Goal: Task Accomplishment & Management: Use online tool/utility

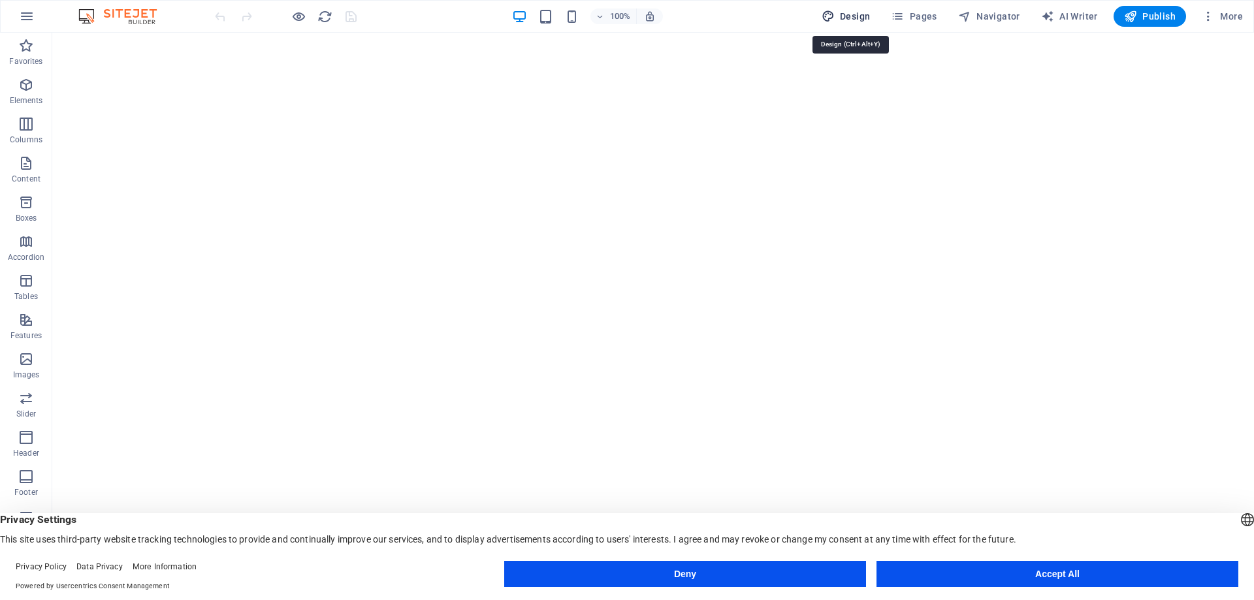
click at [858, 14] on span "Design" at bounding box center [846, 16] width 49 height 13
select select "px"
select select "300"
select select "px"
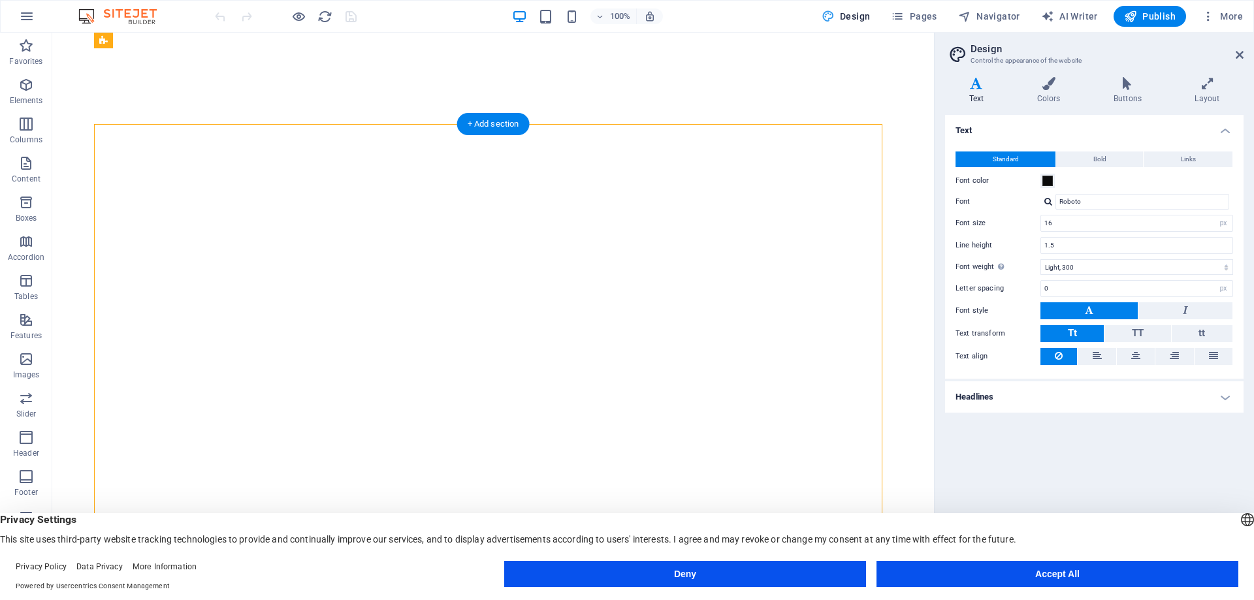
select select "vh"
select select "banner"
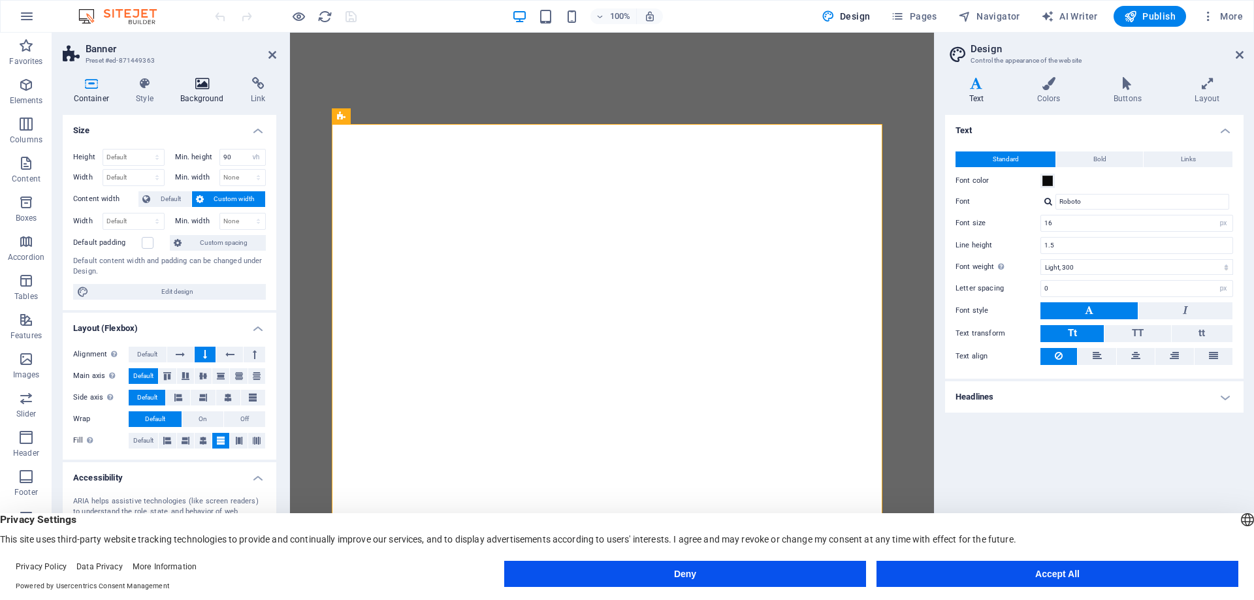
click at [199, 90] on h4 "Background" at bounding box center [205, 90] width 71 height 27
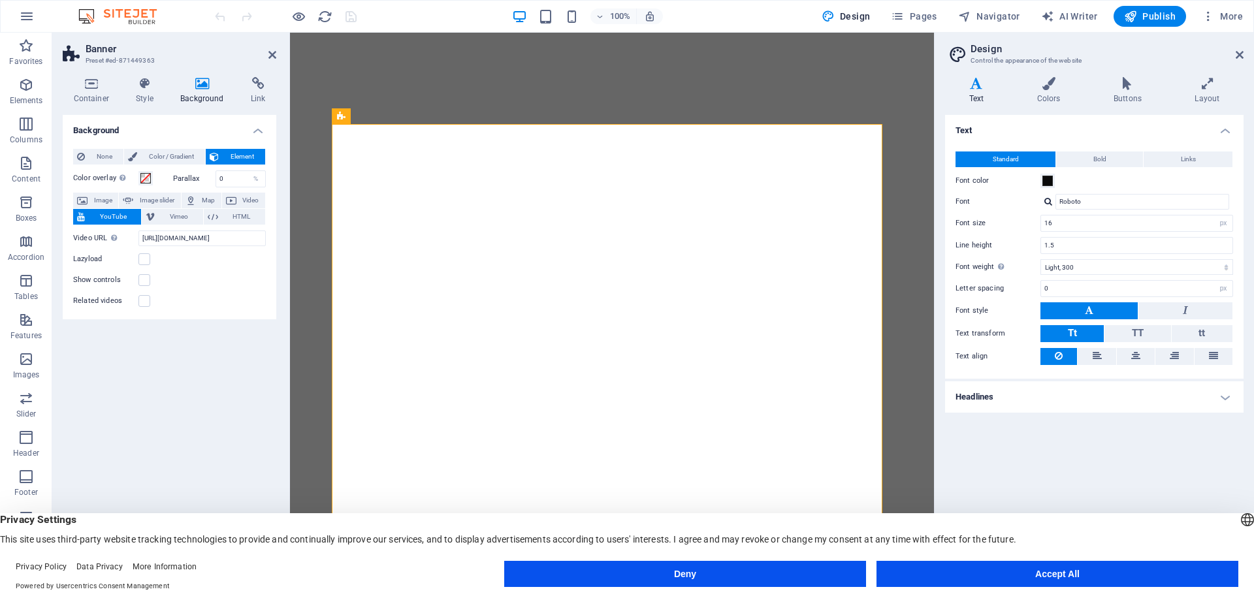
click at [116, 214] on span "YouTube" at bounding box center [113, 217] width 48 height 16
click at [112, 280] on label "Show controls" at bounding box center [105, 280] width 65 height 16
click at [0, 0] on input "Show controls" at bounding box center [0, 0] width 0 height 0
drag, startPoint x: 66, startPoint y: 297, endPoint x: 92, endPoint y: 299, distance: 26.2
click at [92, 299] on div "None Color / Gradient Element Stretch background to full-width Color overlay Pl…" at bounding box center [170, 228] width 214 height 181
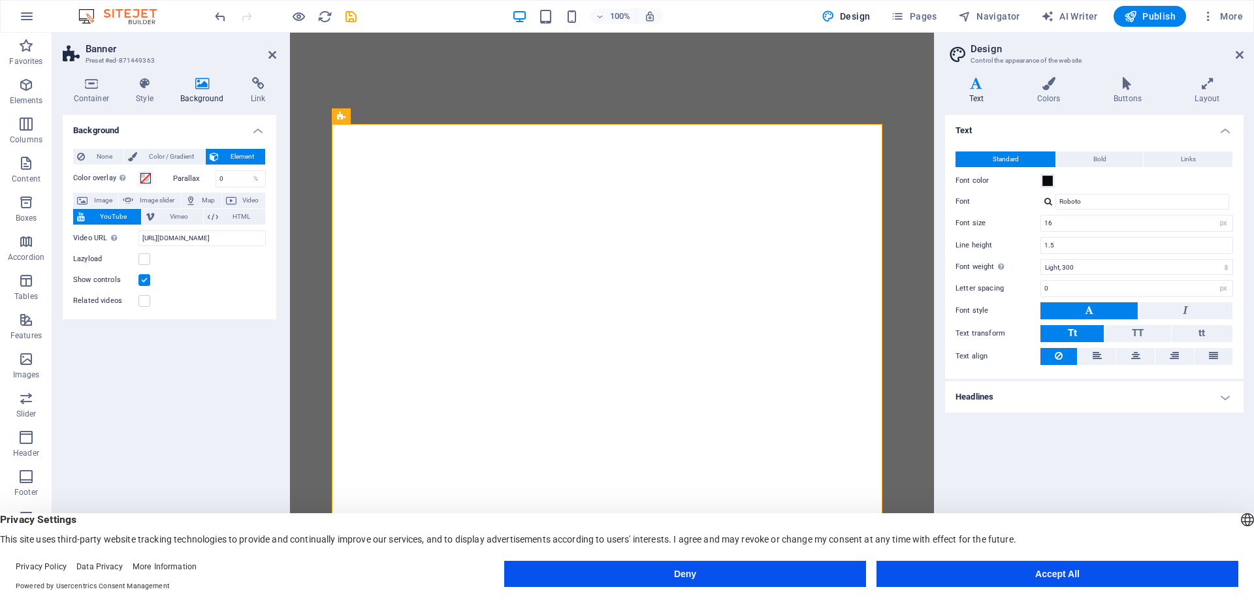
click at [139, 283] on label at bounding box center [144, 280] width 12 height 12
click at [0, 0] on input "Show controls" at bounding box center [0, 0] width 0 height 0
click at [144, 305] on label at bounding box center [144, 301] width 12 height 12
click at [0, 0] on input "Related videos" at bounding box center [0, 0] width 0 height 0
click at [141, 281] on label at bounding box center [144, 280] width 12 height 12
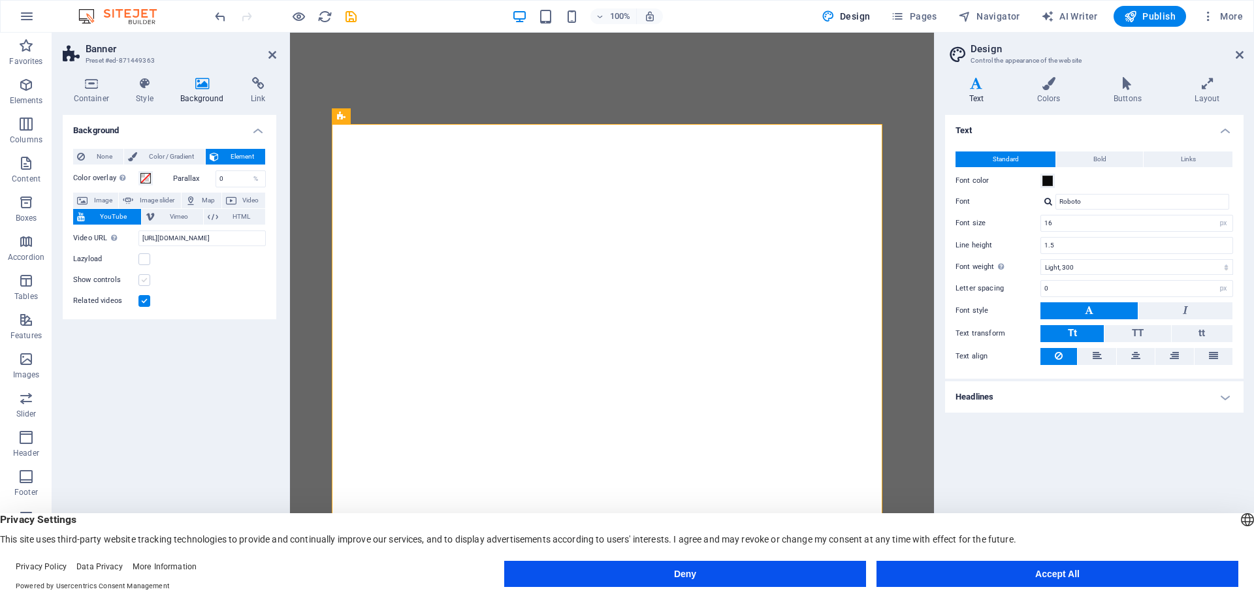
click at [0, 0] on input "Show controls" at bounding box center [0, 0] width 0 height 0
click at [139, 278] on label at bounding box center [144, 280] width 12 height 12
click at [0, 0] on input "Show controls" at bounding box center [0, 0] width 0 height 0
click at [139, 273] on div "Show controls" at bounding box center [169, 280] width 193 height 16
click at [144, 273] on div "Show controls" at bounding box center [169, 280] width 193 height 16
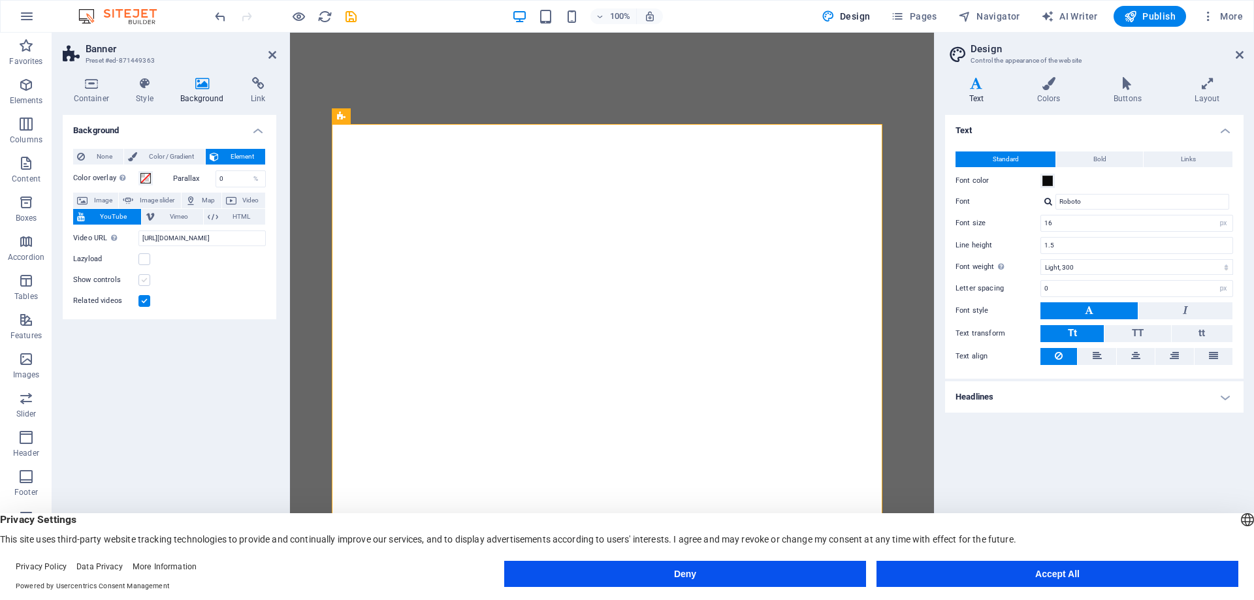
click at [148, 278] on label at bounding box center [144, 280] width 12 height 12
click at [0, 0] on input "Show controls" at bounding box center [0, 0] width 0 height 0
click at [148, 269] on div "Video URL Insert (or paste) a video URL. https://www.youtube.com/watch?v=iZ5CBq…" at bounding box center [169, 267] width 193 height 84
click at [148, 260] on label at bounding box center [144, 259] width 12 height 12
click at [0, 0] on input "Lazyload" at bounding box center [0, 0] width 0 height 0
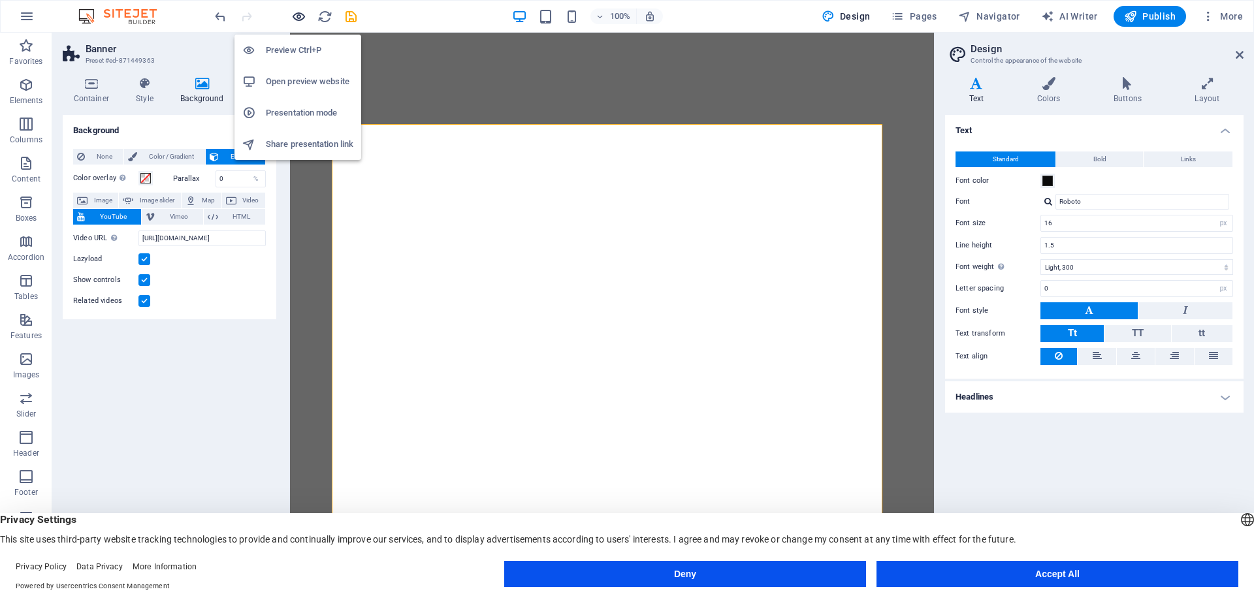
click at [295, 18] on icon "button" at bounding box center [298, 16] width 15 height 15
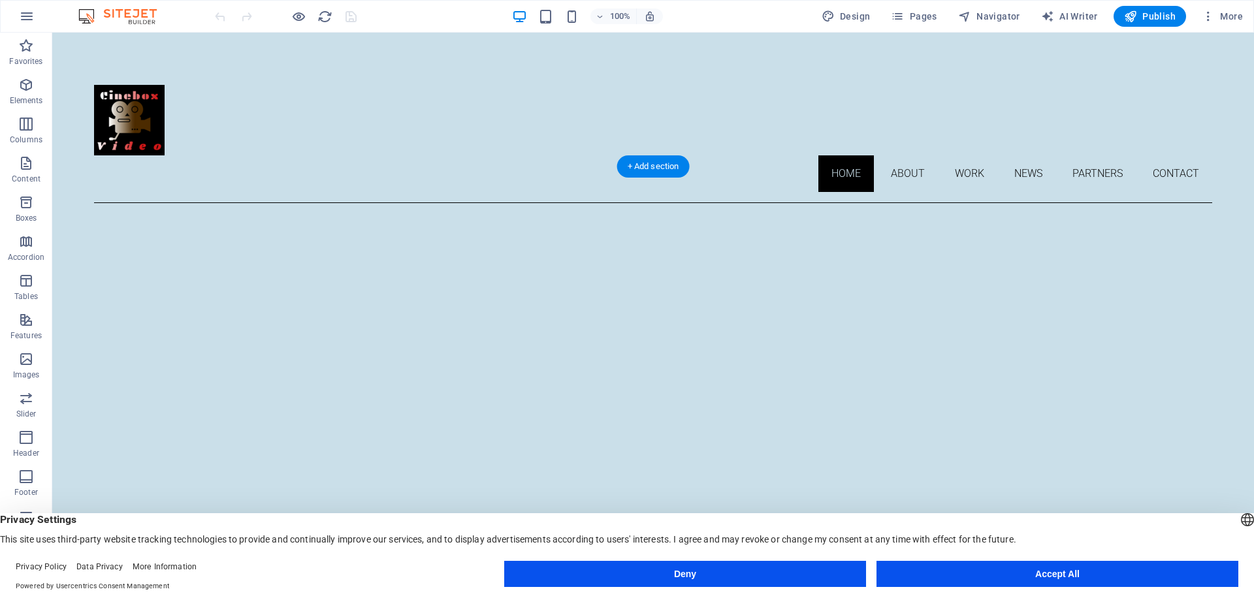
click at [368, 352] on div at bounding box center [653, 449] width 1118 height 492
select select "vh"
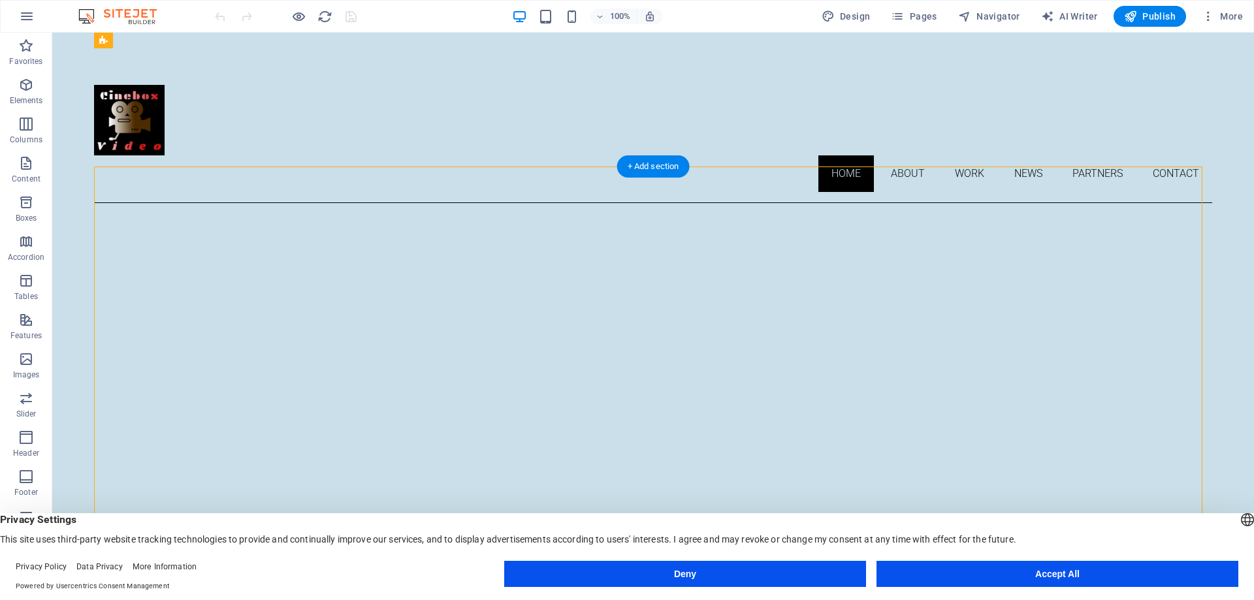
select select "banner"
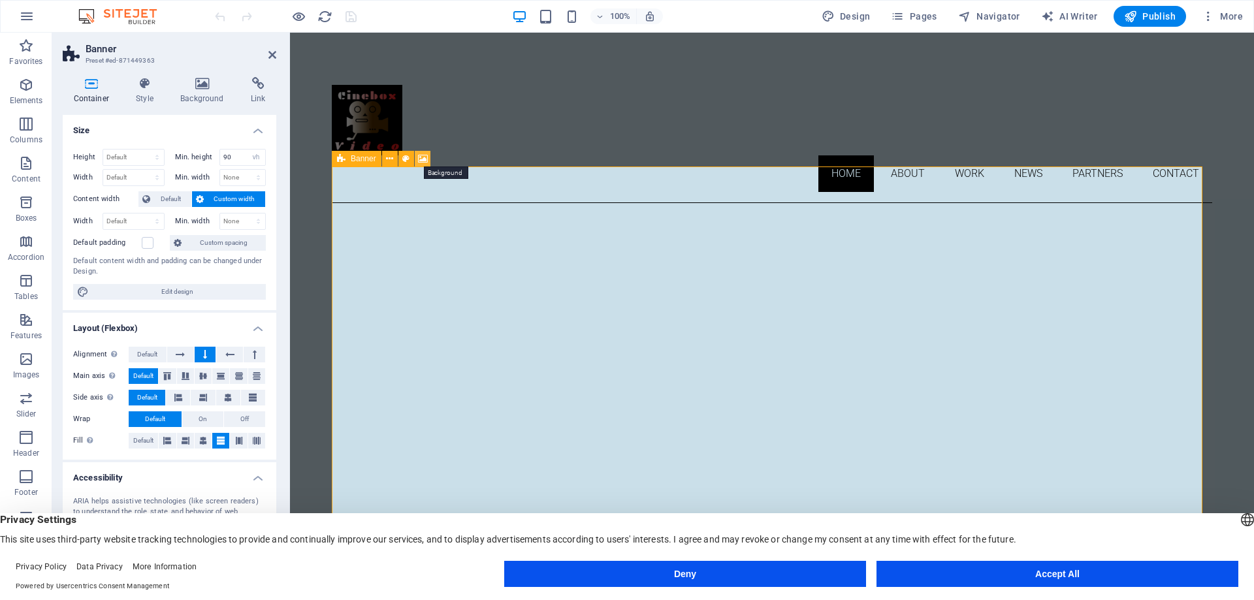
click at [419, 161] on icon at bounding box center [423, 159] width 10 height 14
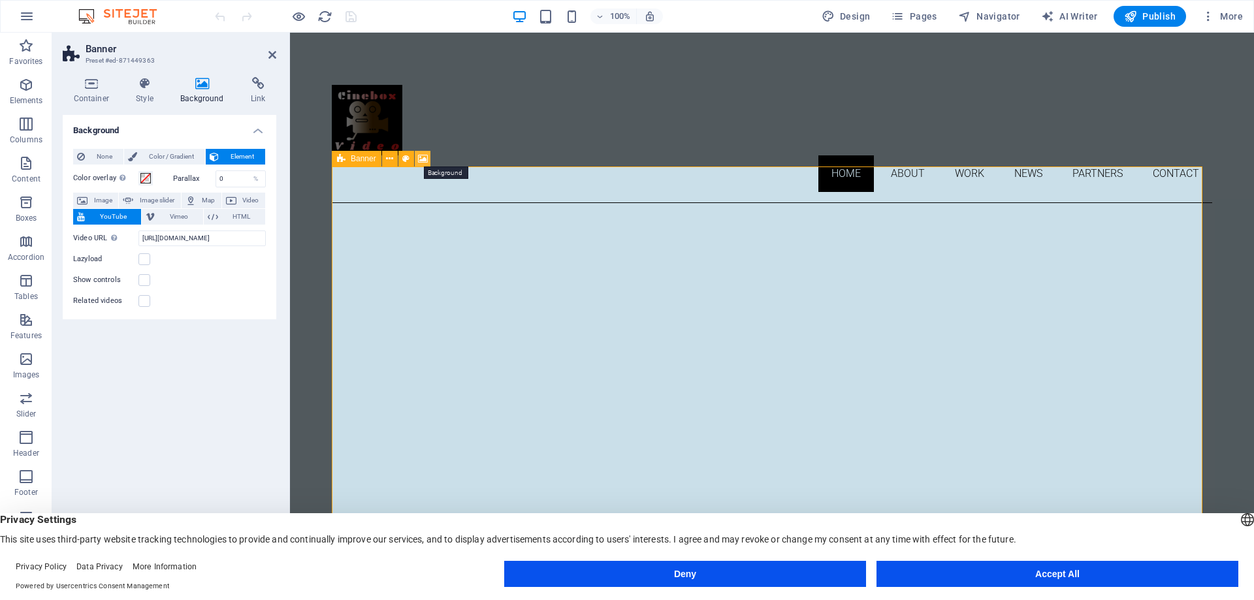
click at [419, 161] on icon at bounding box center [423, 159] width 10 height 14
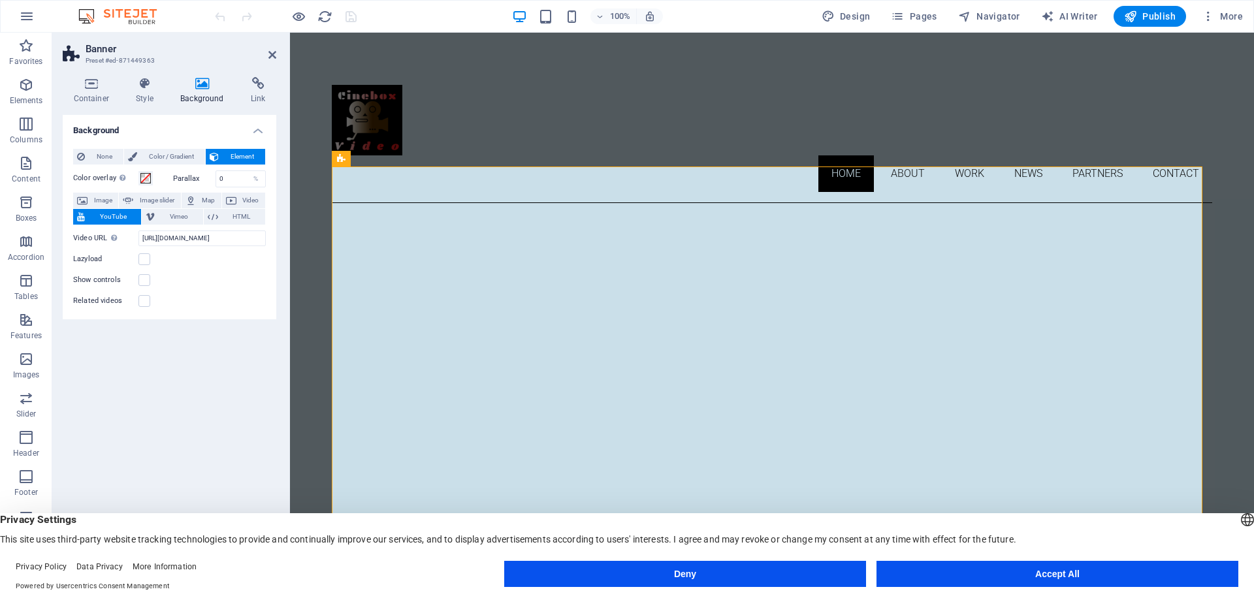
click at [95, 219] on span "YouTube" at bounding box center [113, 217] width 48 height 16
click at [1080, 570] on button "Accept All" at bounding box center [1057, 574] width 362 height 26
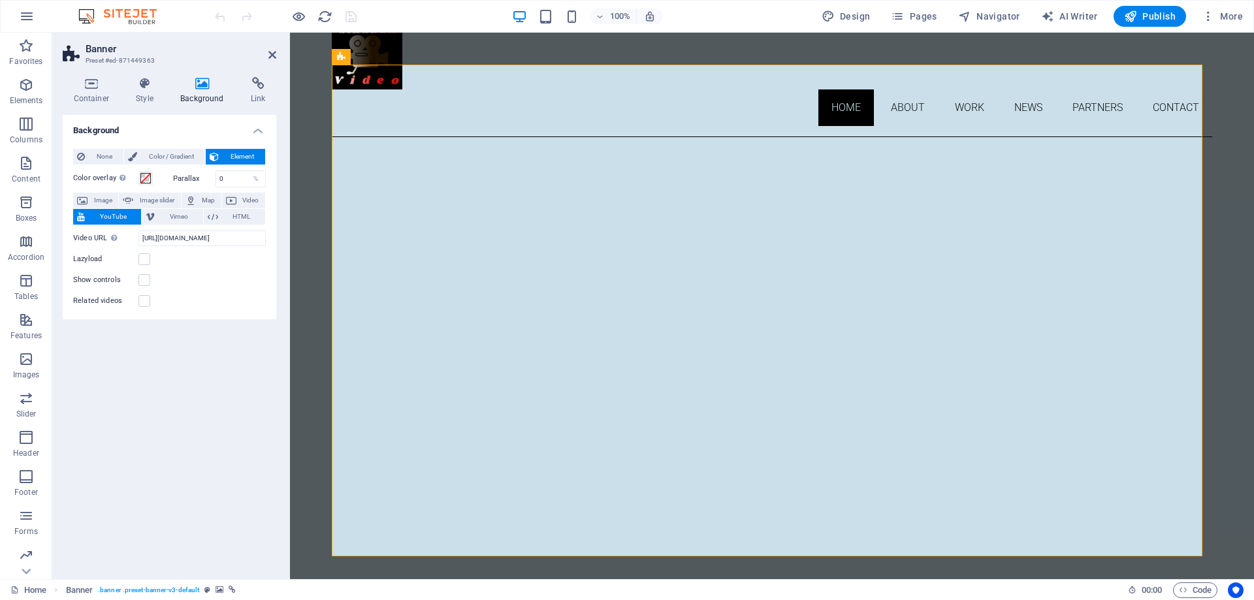
scroll to position [261, 0]
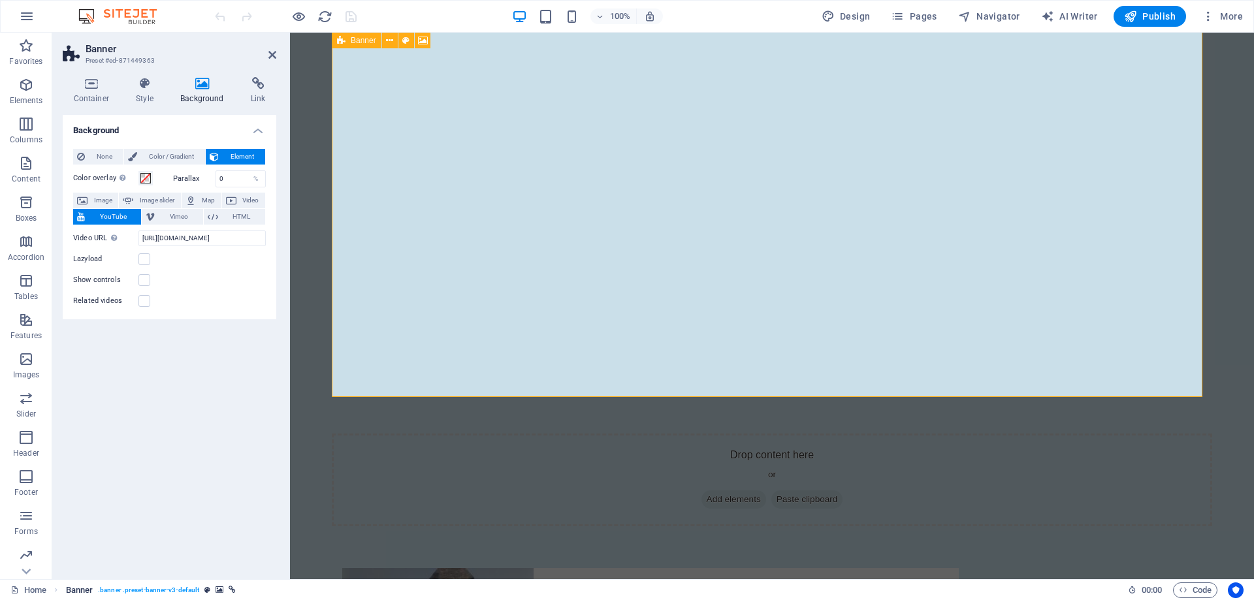
click at [152, 590] on span ". banner .preset-banner-v3-default" at bounding box center [148, 591] width 101 height 16
click at [148, 199] on span "Image slider" at bounding box center [156, 201] width 39 height 16
select select "ms"
select select "s"
select select "progressive"
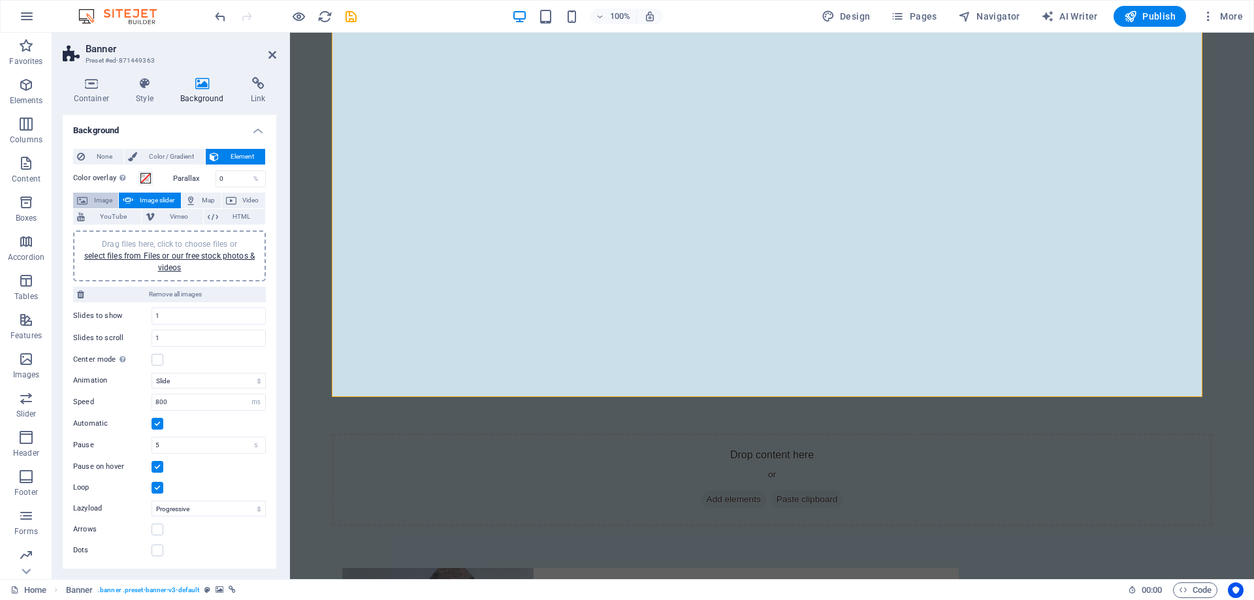
click at [97, 202] on span "Image" at bounding box center [102, 201] width 23 height 16
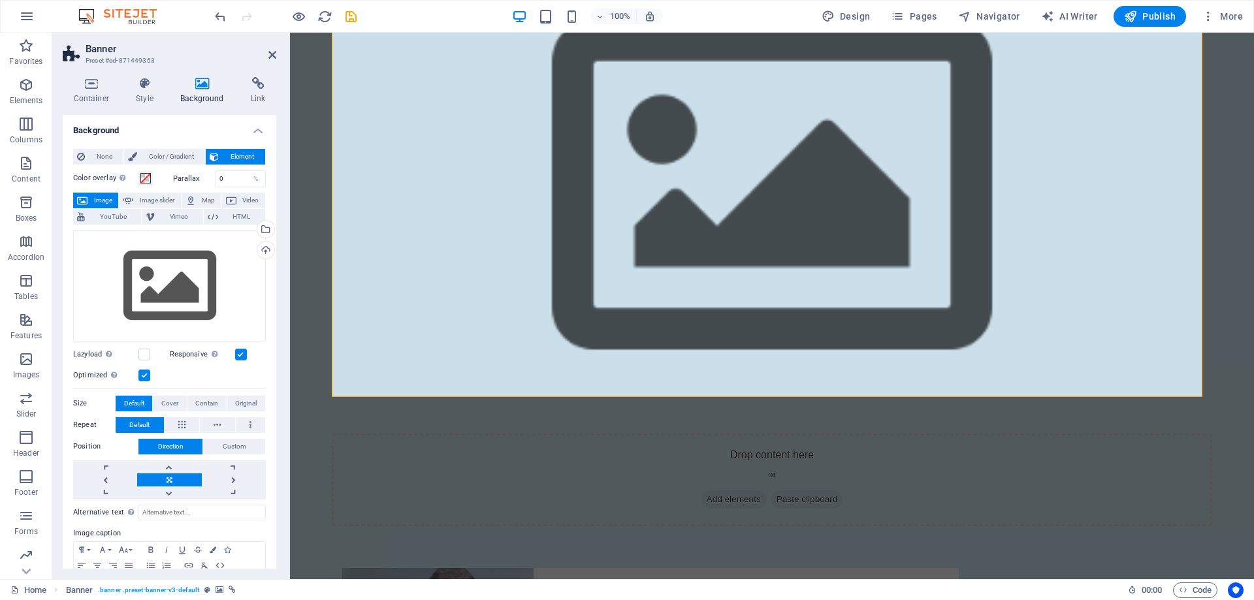
click at [96, 202] on span "Image" at bounding box center [102, 201] width 23 height 16
click at [104, 214] on span "YouTube" at bounding box center [113, 217] width 48 height 16
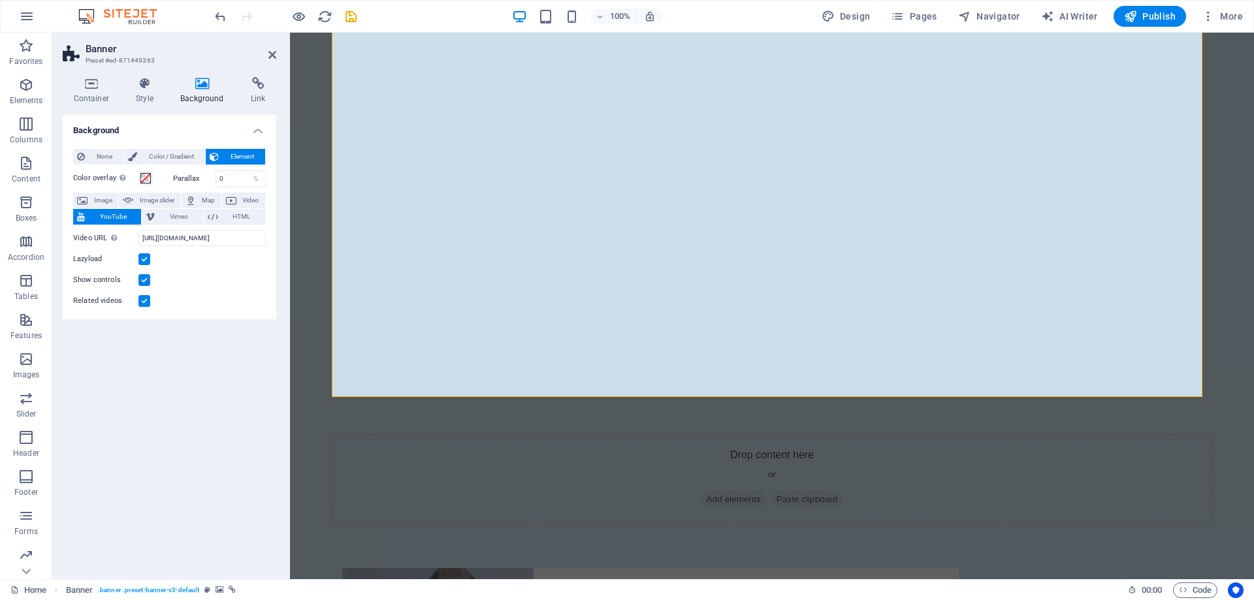
click at [1169, 366] on div at bounding box center [772, 188] width 880 height 492
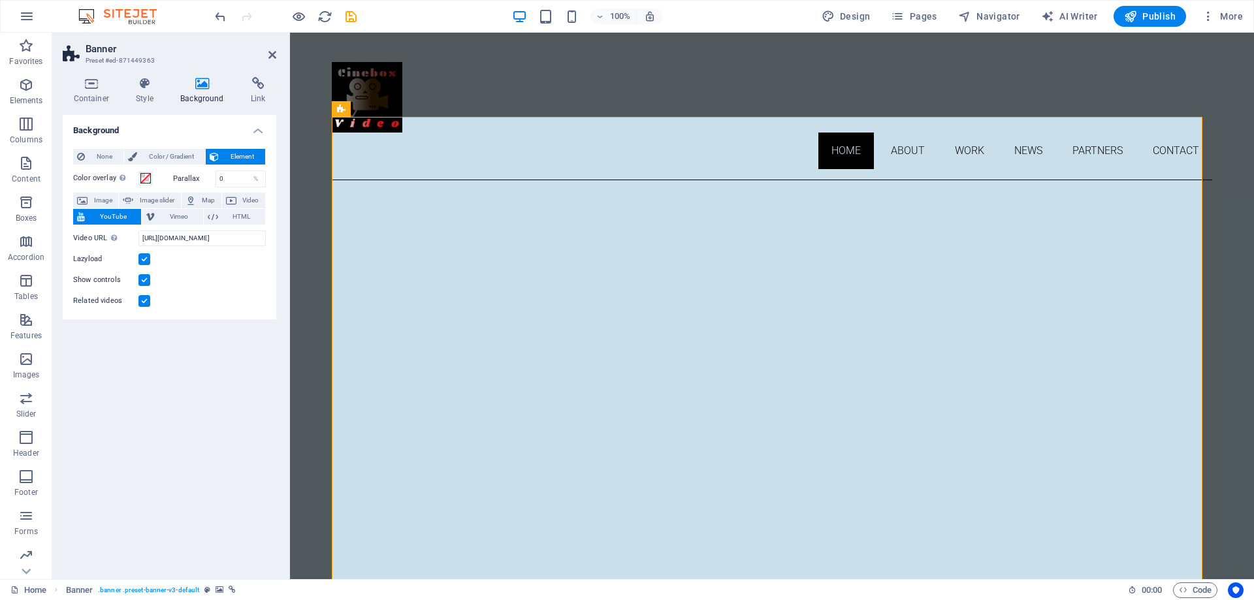
scroll to position [0, 0]
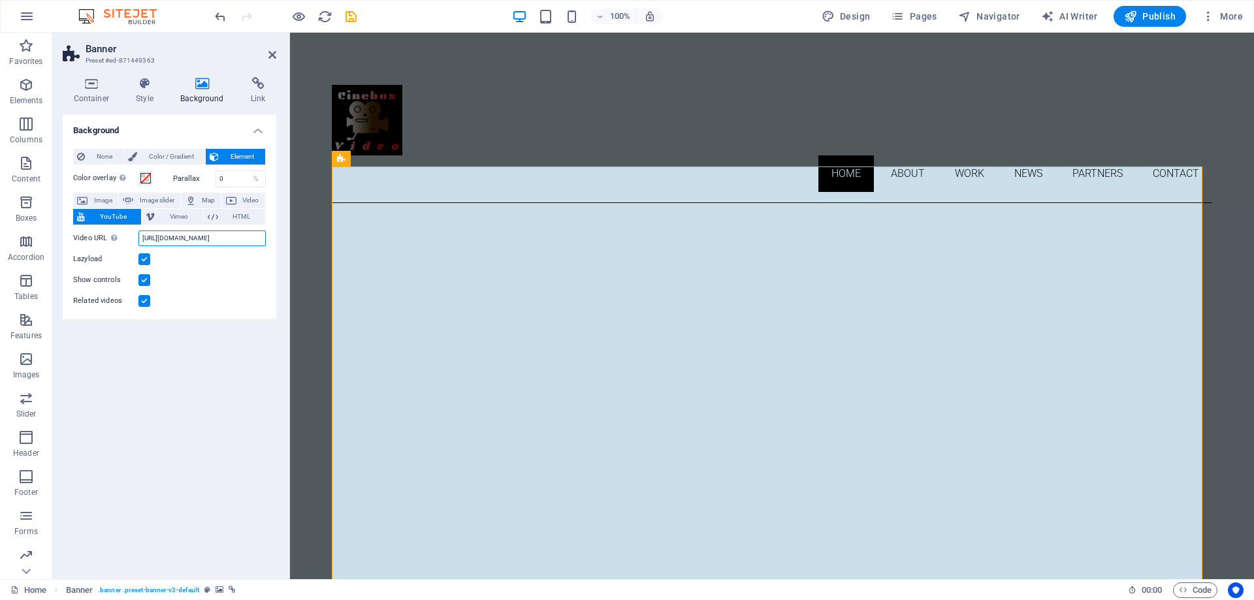
click at [215, 243] on input "[URL][DOMAIN_NAME]" at bounding box center [201, 239] width 127 height 16
click at [679, 423] on div at bounding box center [772, 449] width 880 height 492
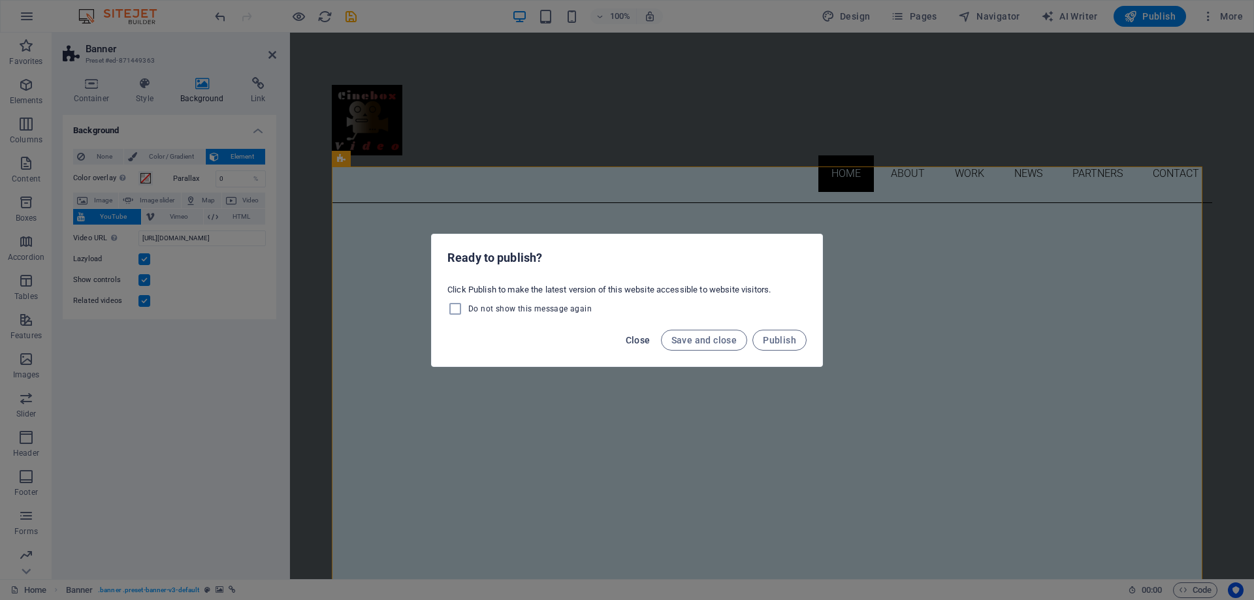
click at [640, 339] on span "Close" at bounding box center [638, 340] width 25 height 10
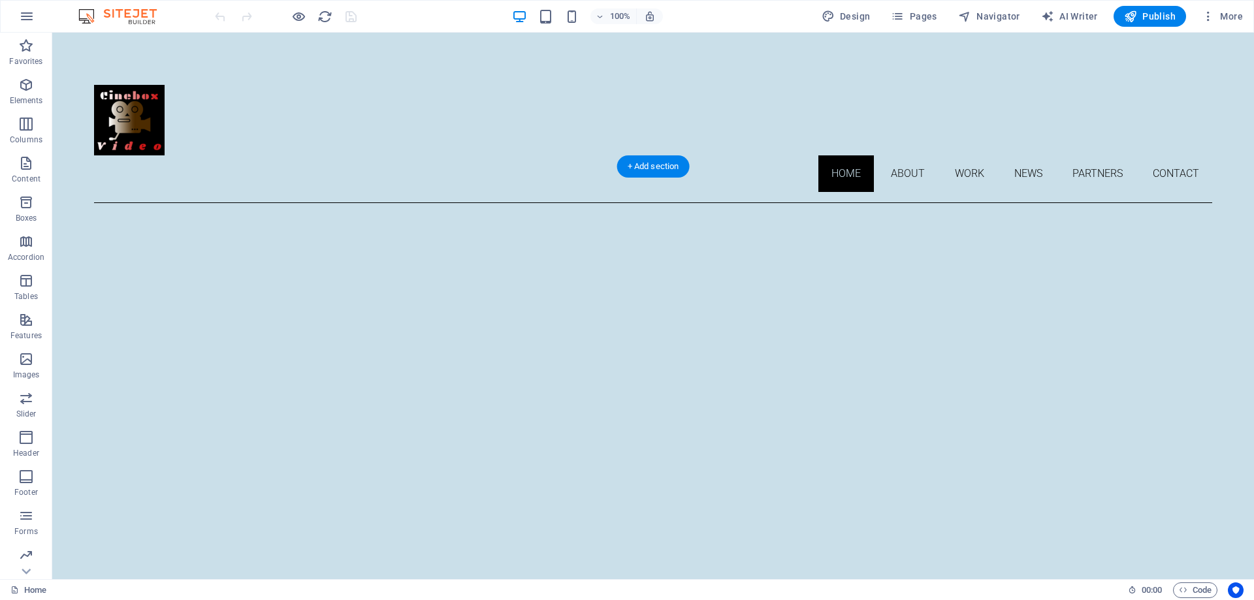
click at [633, 330] on div at bounding box center [653, 449] width 1118 height 492
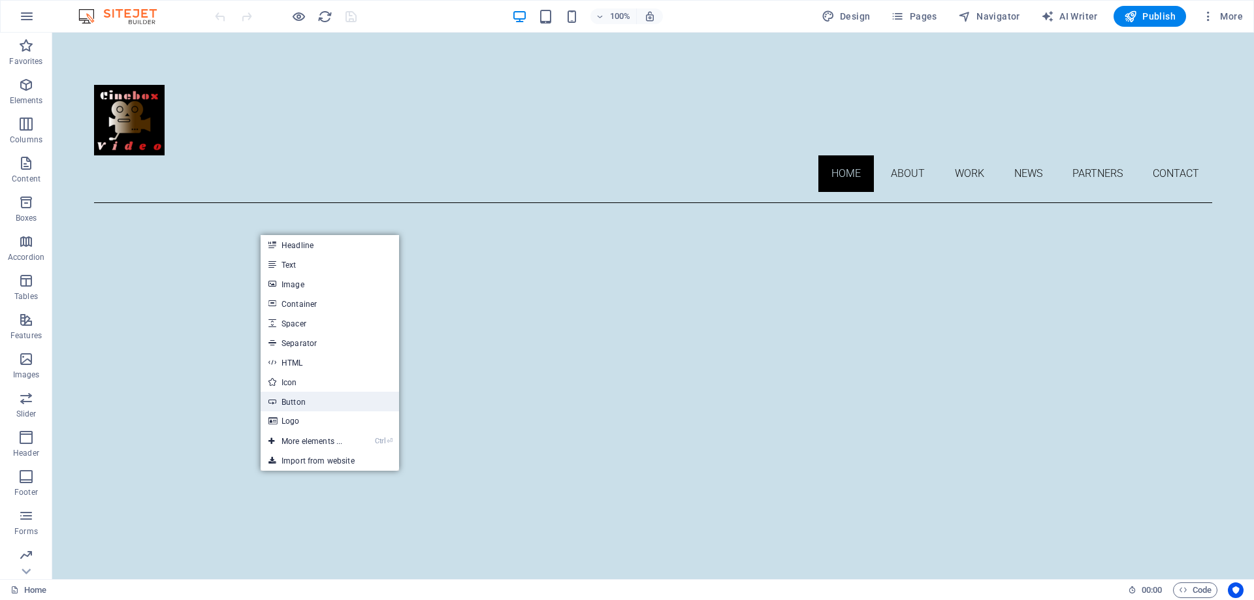
click at [293, 403] on link "Button" at bounding box center [330, 402] width 138 height 20
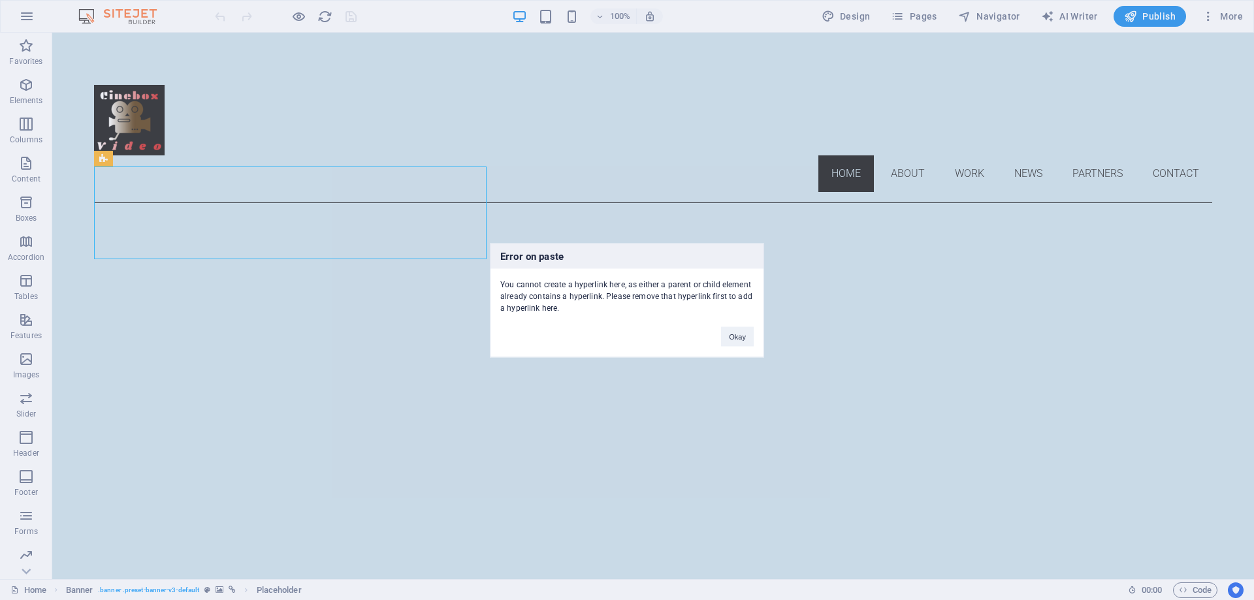
drag, startPoint x: 292, startPoint y: 403, endPoint x: 240, endPoint y: 371, distance: 61.3
click at [292, 403] on div "Error on paste You cannot create a hyperlink here, as either a parent or child …" at bounding box center [627, 300] width 1254 height 600
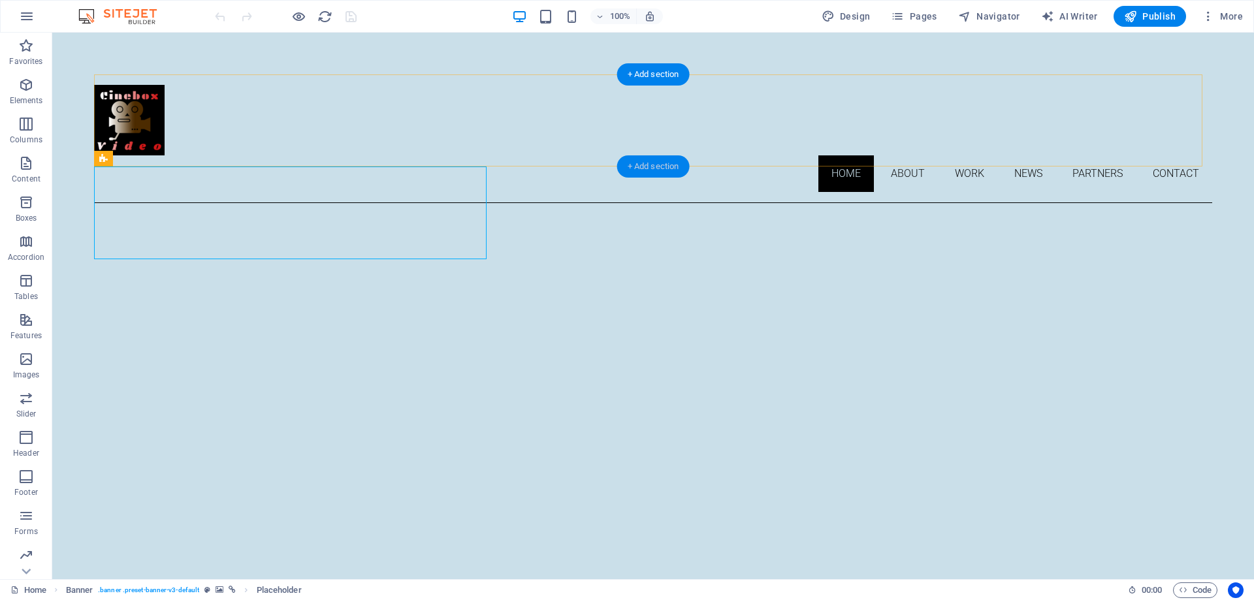
click at [656, 172] on div "+ Add section" at bounding box center [653, 166] width 72 height 22
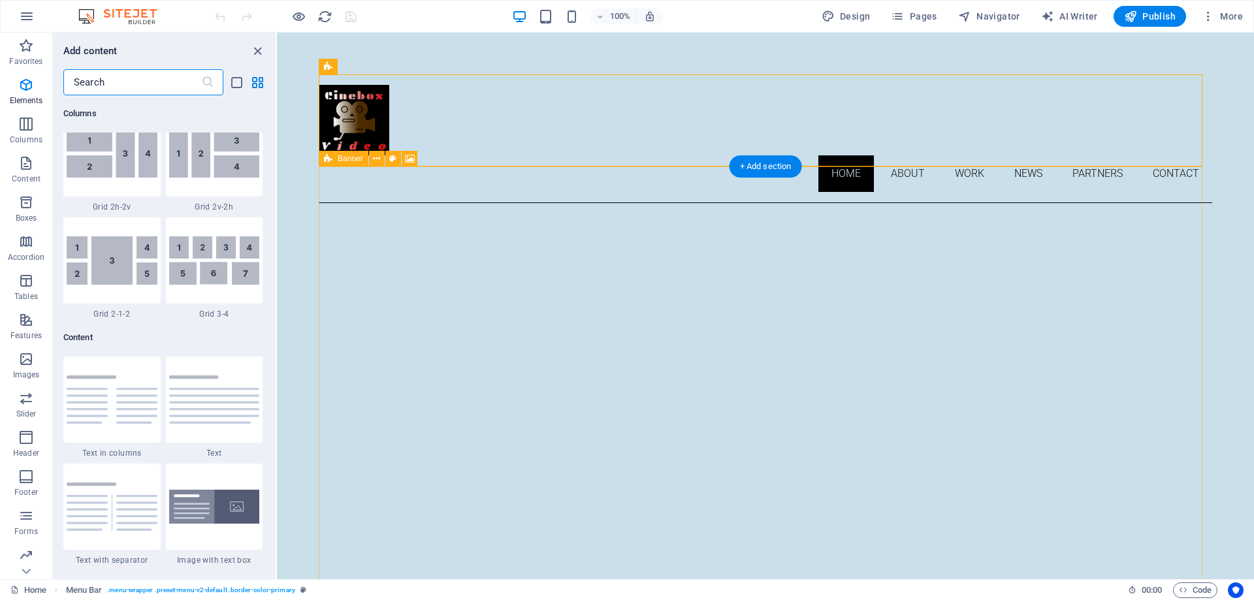
scroll to position [2285, 0]
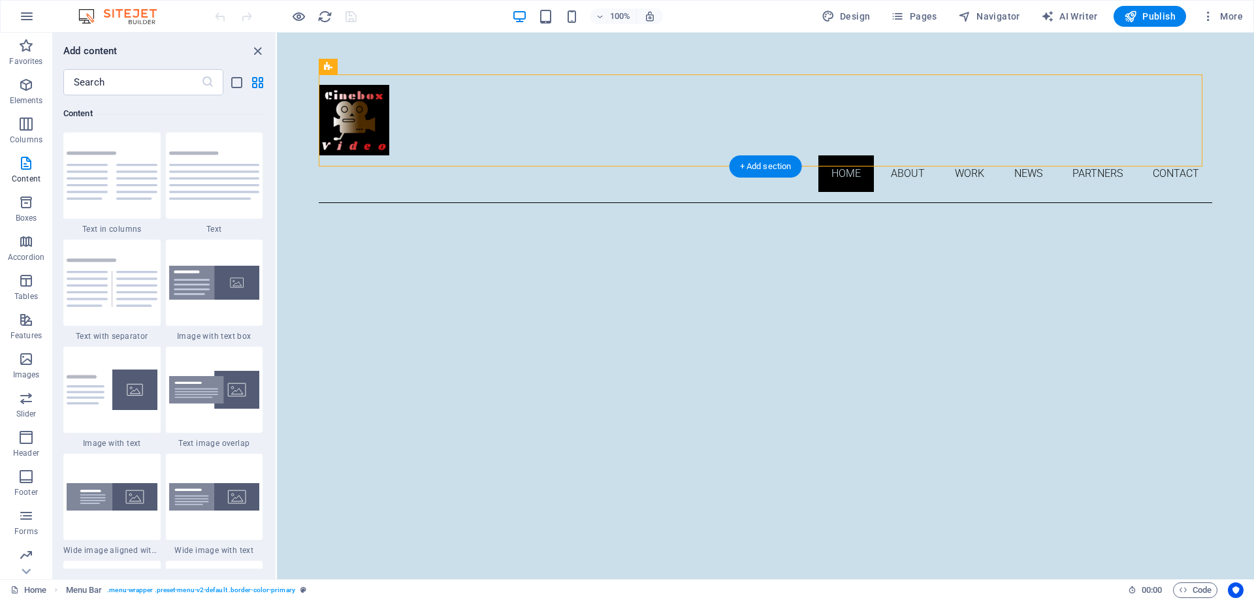
click at [498, 412] on div at bounding box center [765, 449] width 893 height 492
click at [619, 349] on div at bounding box center [765, 449] width 893 height 492
select select "vh"
select select "banner"
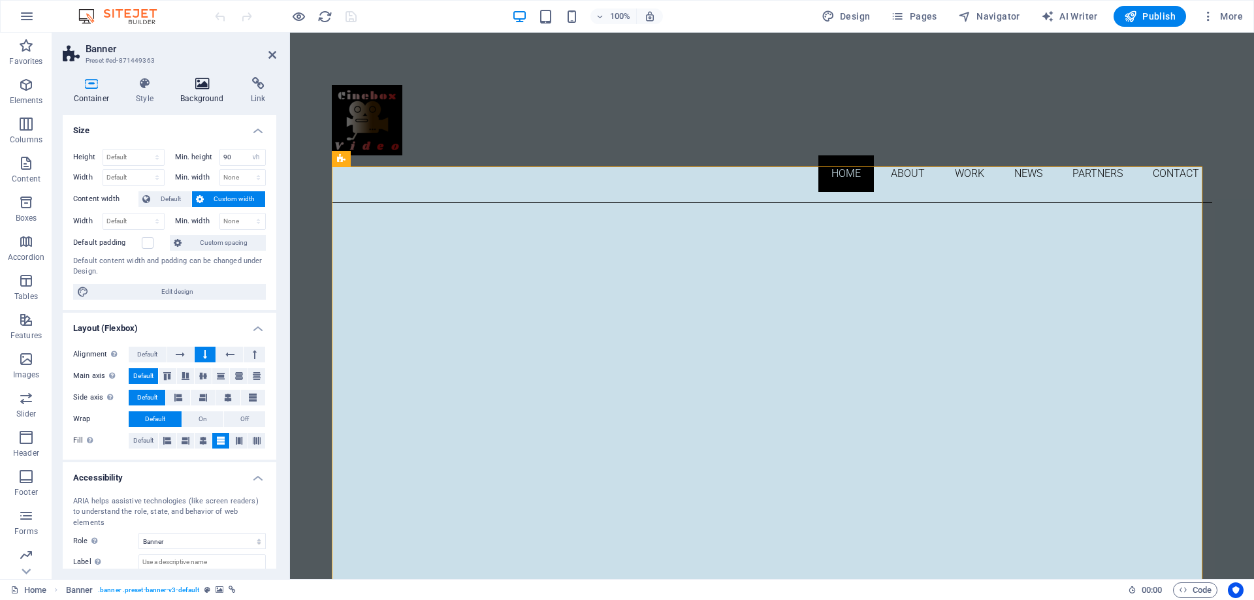
click at [204, 91] on h4 "Background" at bounding box center [205, 90] width 71 height 27
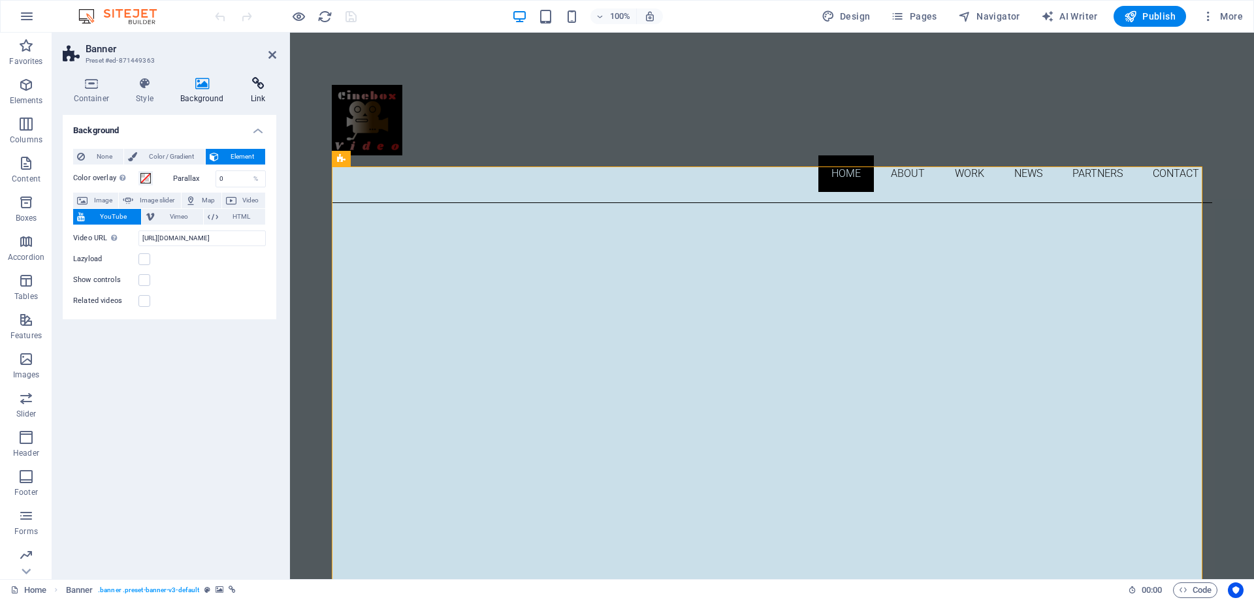
click at [257, 86] on icon at bounding box center [258, 83] width 37 height 13
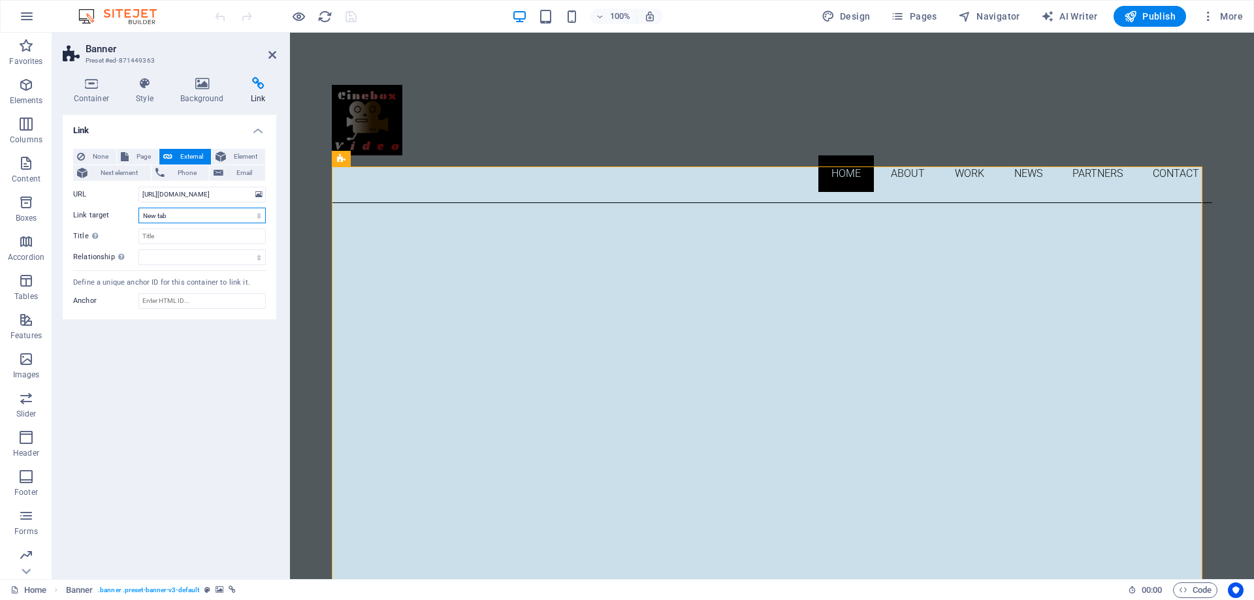
click at [152, 214] on select "New tab Same tab Overlay" at bounding box center [201, 216] width 127 height 16
select select "overlay"
click at [138, 208] on select "New tab Same tab Overlay" at bounding box center [201, 216] width 127 height 16
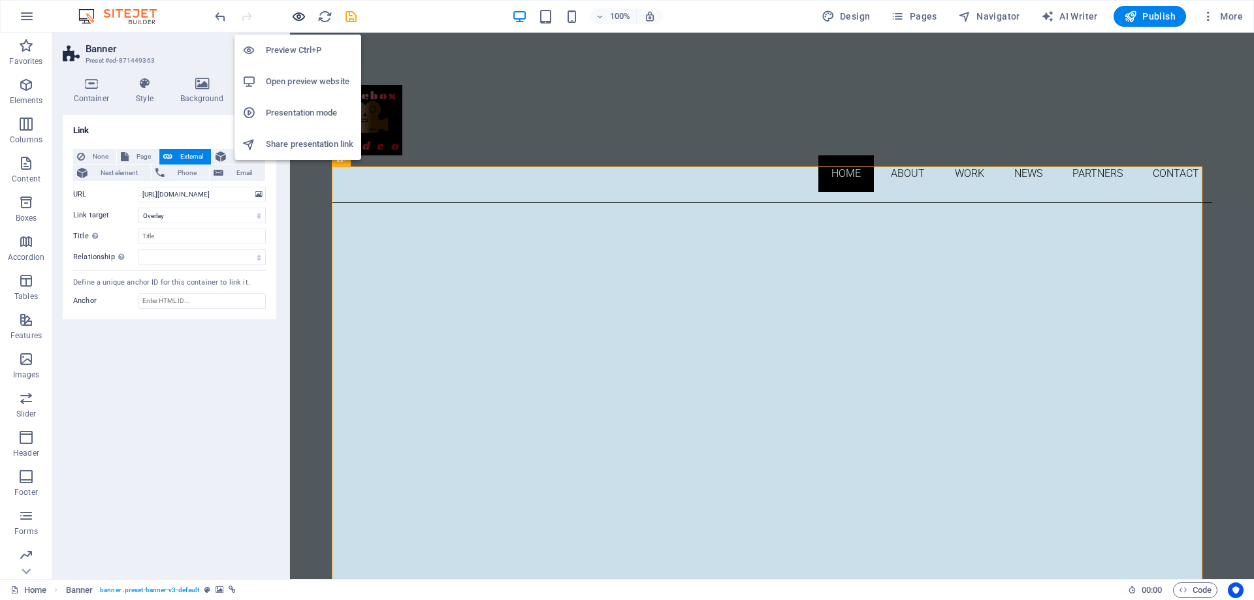
click at [299, 19] on icon "button" at bounding box center [298, 16] width 15 height 15
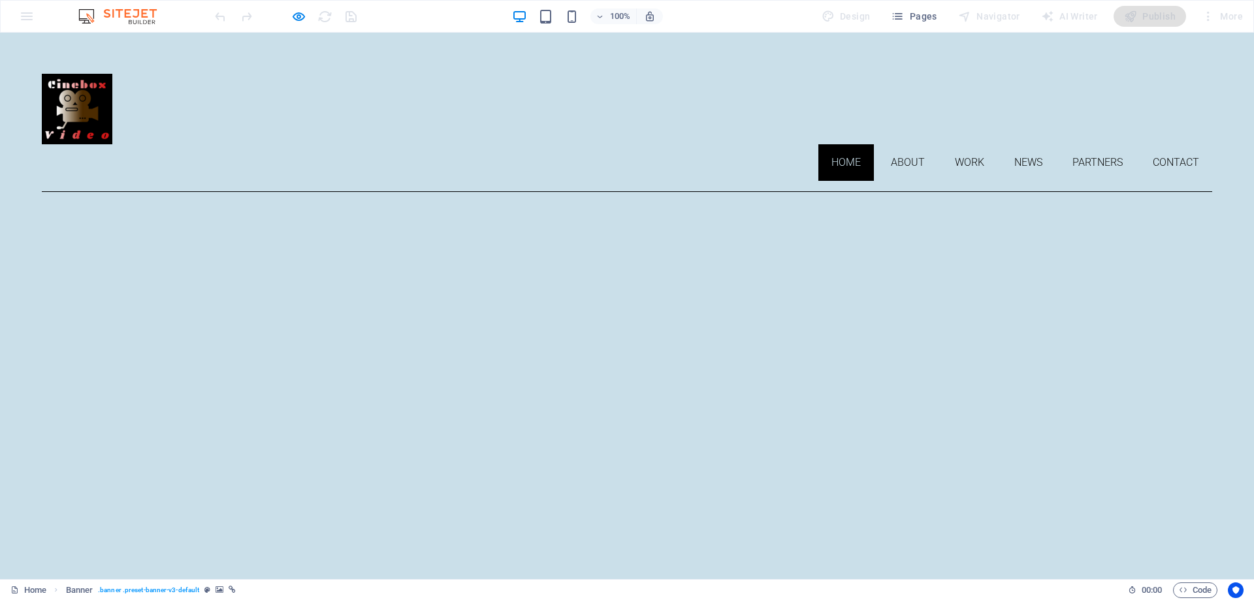
scroll to position [0, 0]
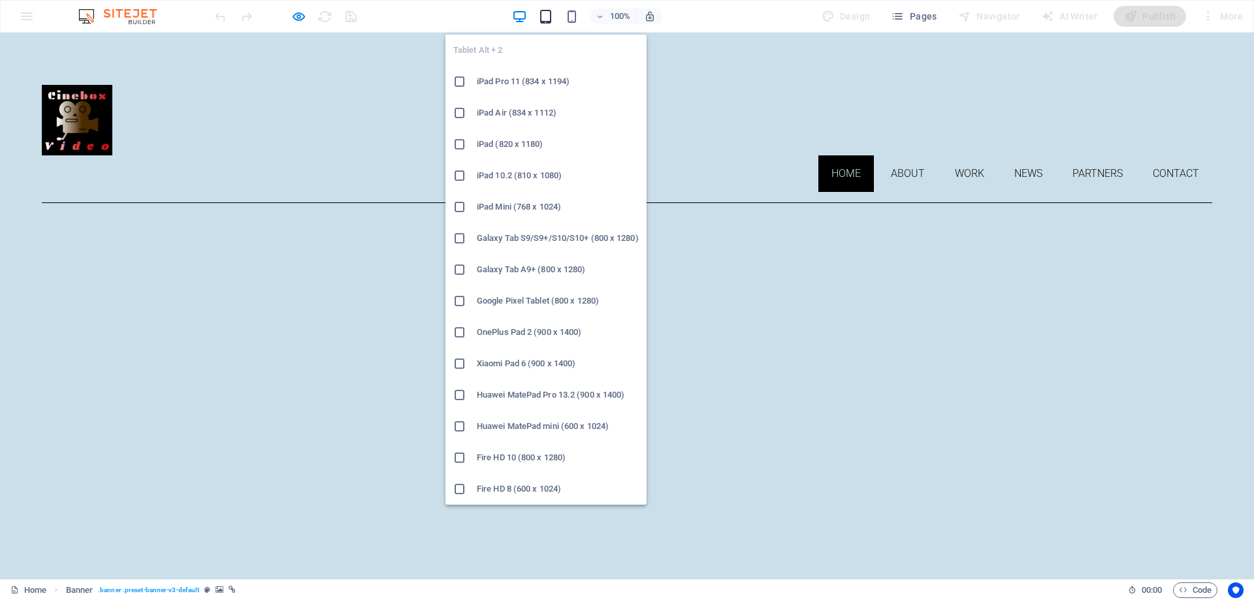
click at [544, 18] on icon "button" at bounding box center [545, 16] width 15 height 15
click at [473, 206] on div at bounding box center [465, 206] width 24 height 13
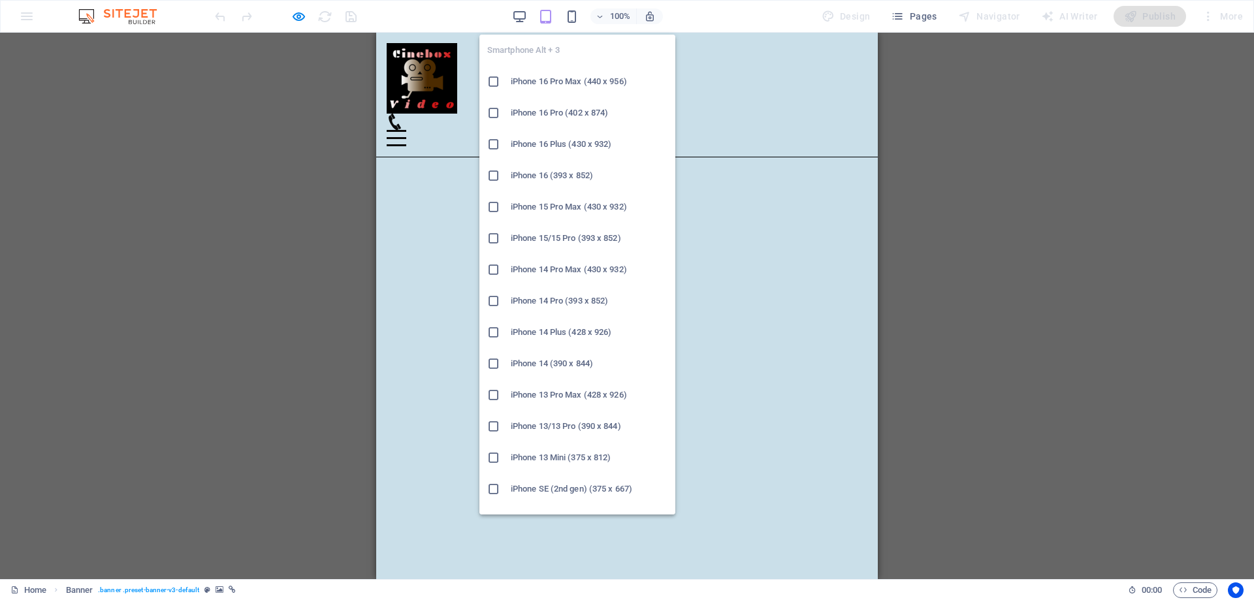
click at [541, 77] on h6 "iPhone 16 Pro Max (440 x 956)" at bounding box center [589, 82] width 157 height 16
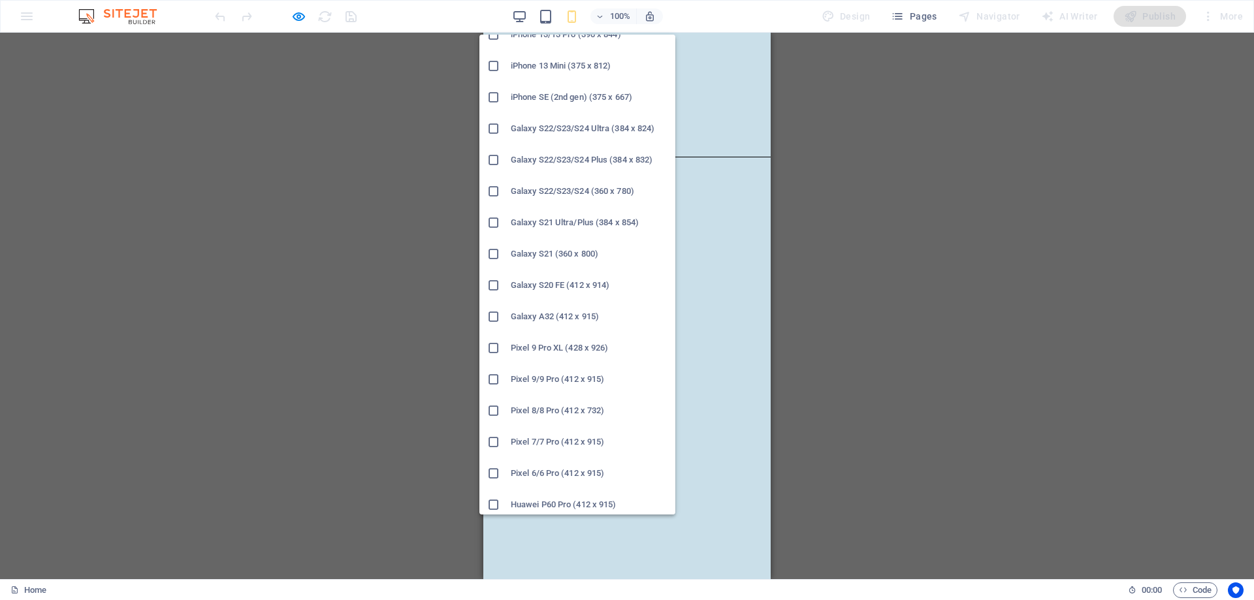
scroll to position [554, 0]
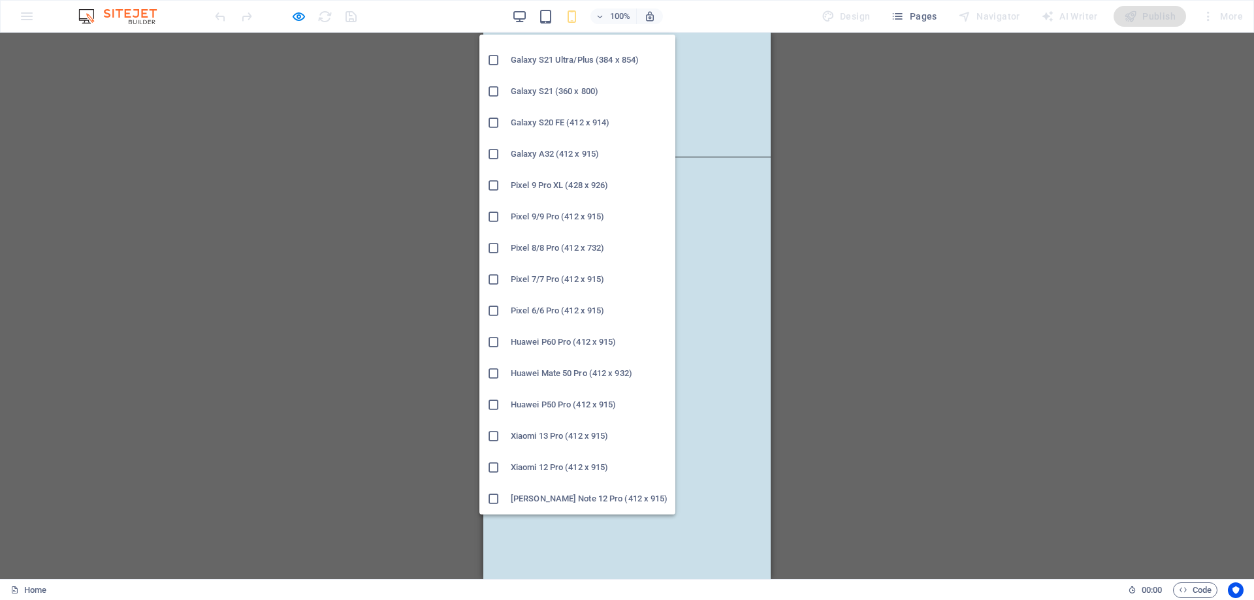
click at [548, 441] on h6 "Xiaomi 13 Pro (412 x 915)" at bounding box center [589, 436] width 157 height 16
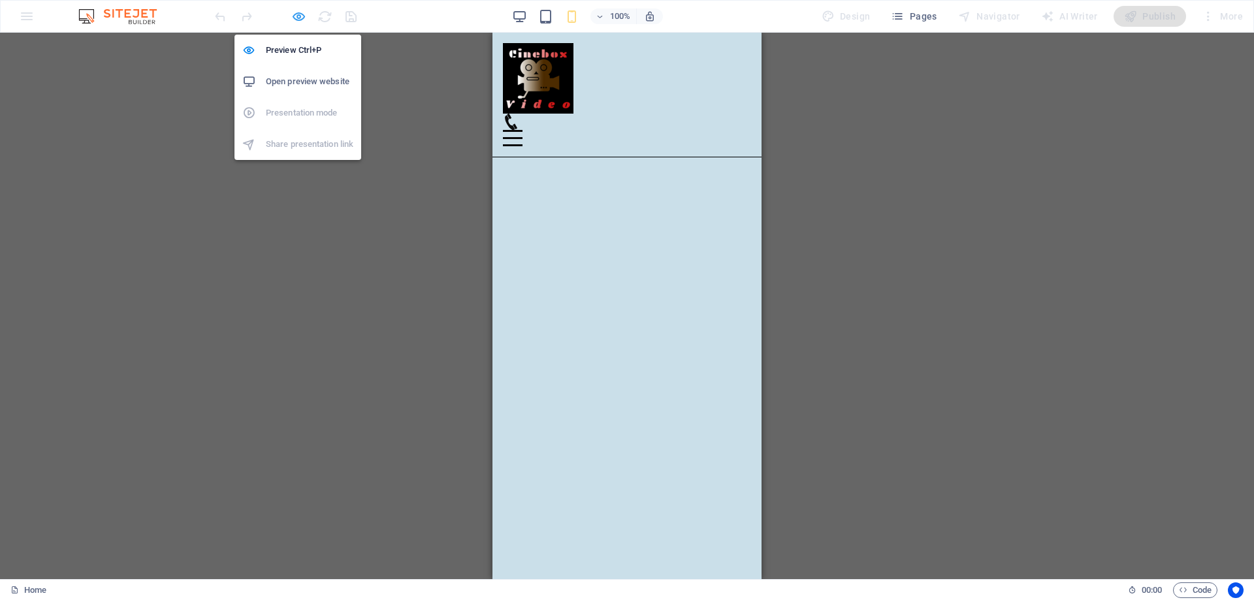
click at [296, 14] on icon "button" at bounding box center [298, 16] width 15 height 15
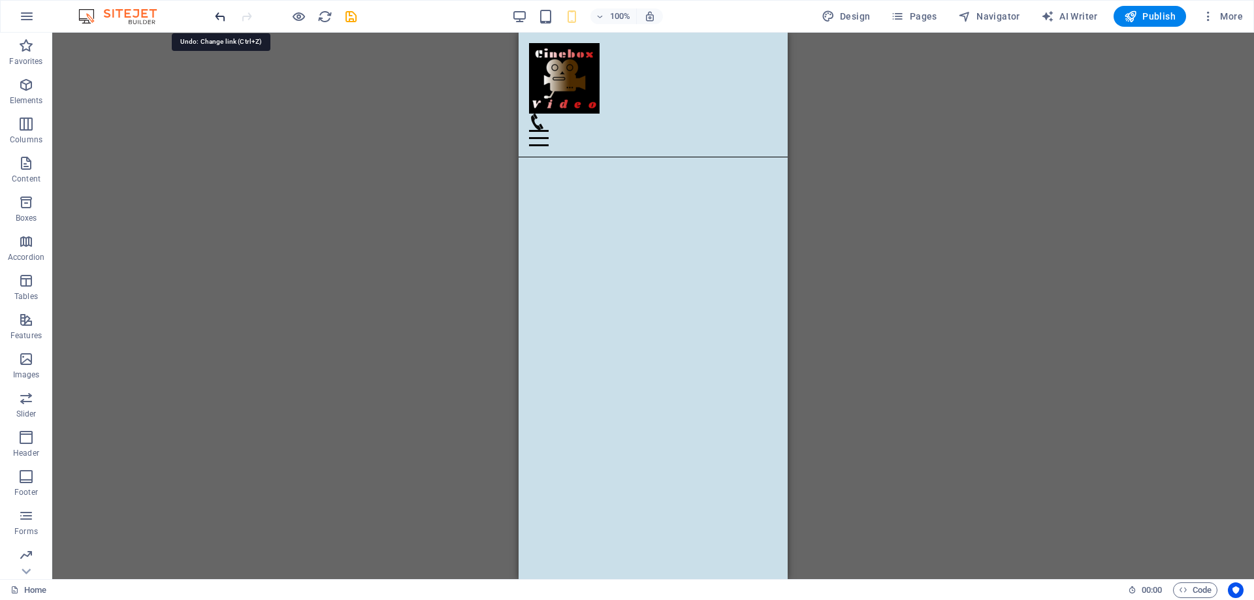
click at [216, 13] on icon "undo" at bounding box center [220, 16] width 15 height 15
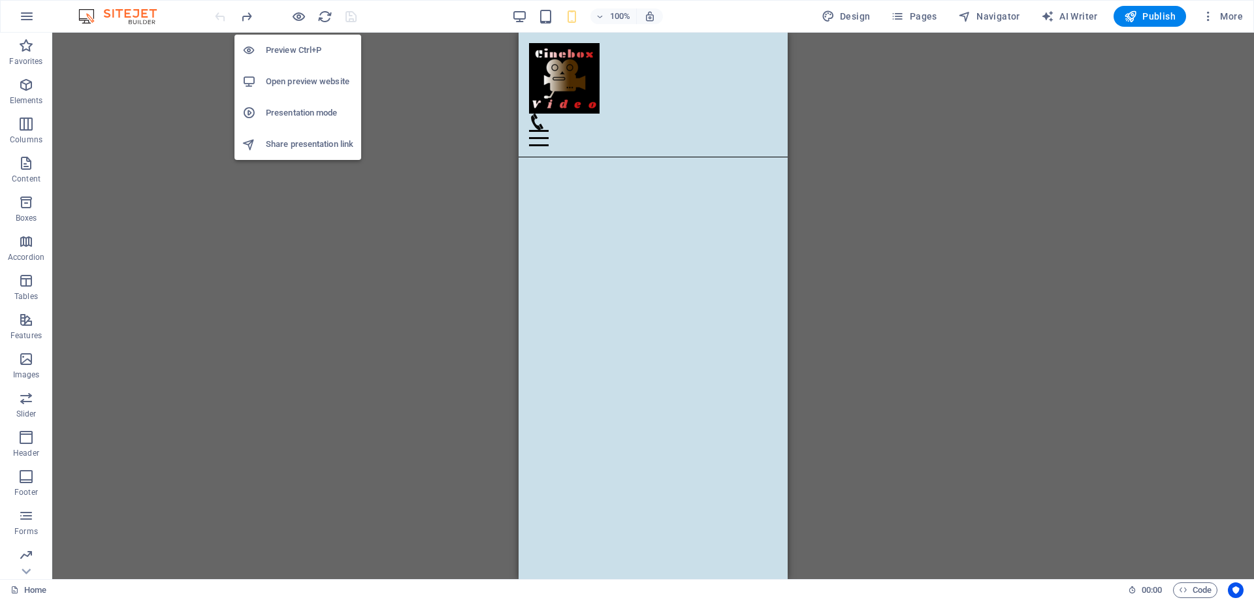
click at [284, 85] on h6 "Open preview website" at bounding box center [310, 82] width 88 height 16
